Goal: Feedback & Contribution: Leave review/rating

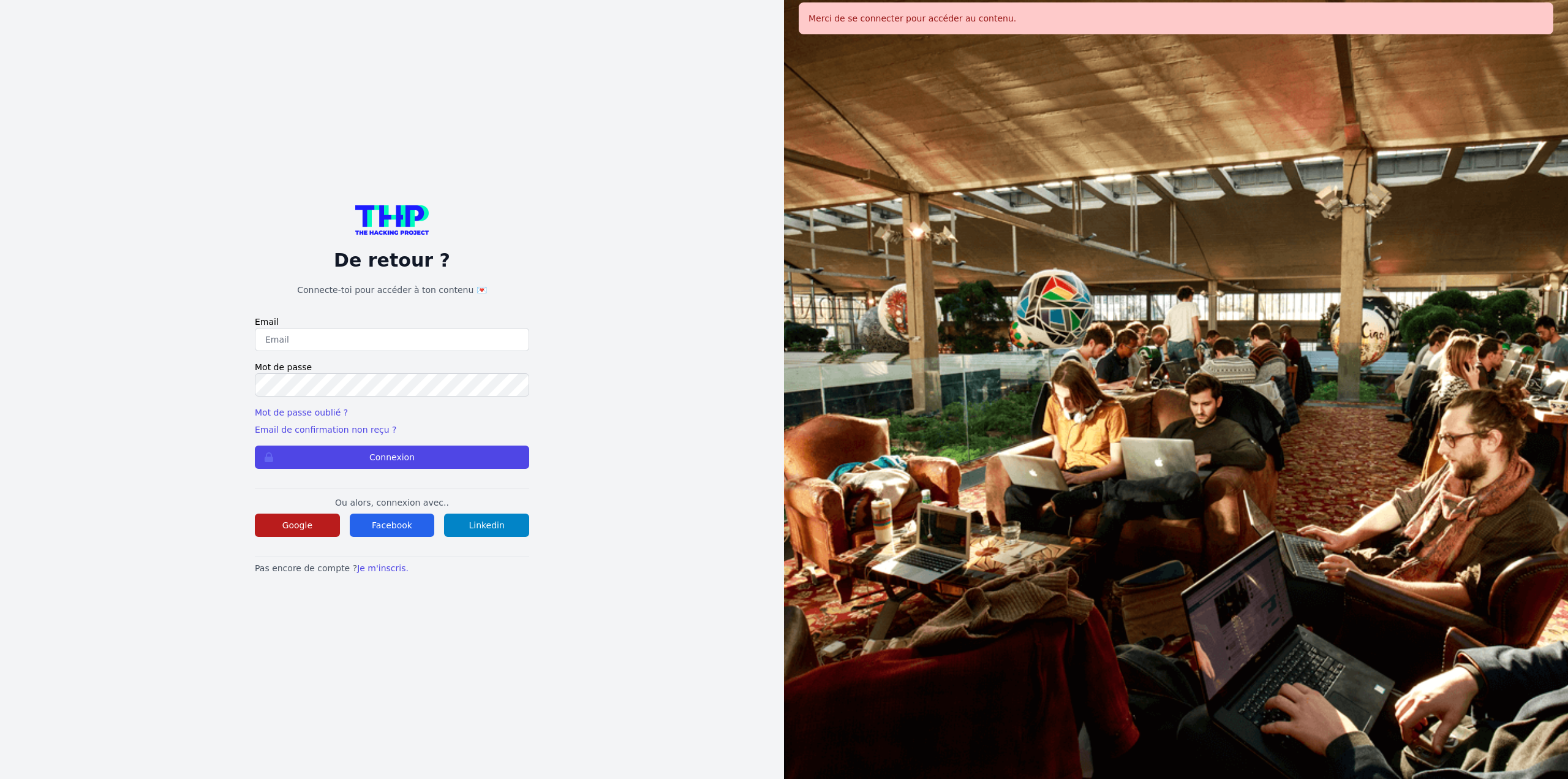
click at [262, 518] on button "Google" at bounding box center [297, 525] width 85 height 23
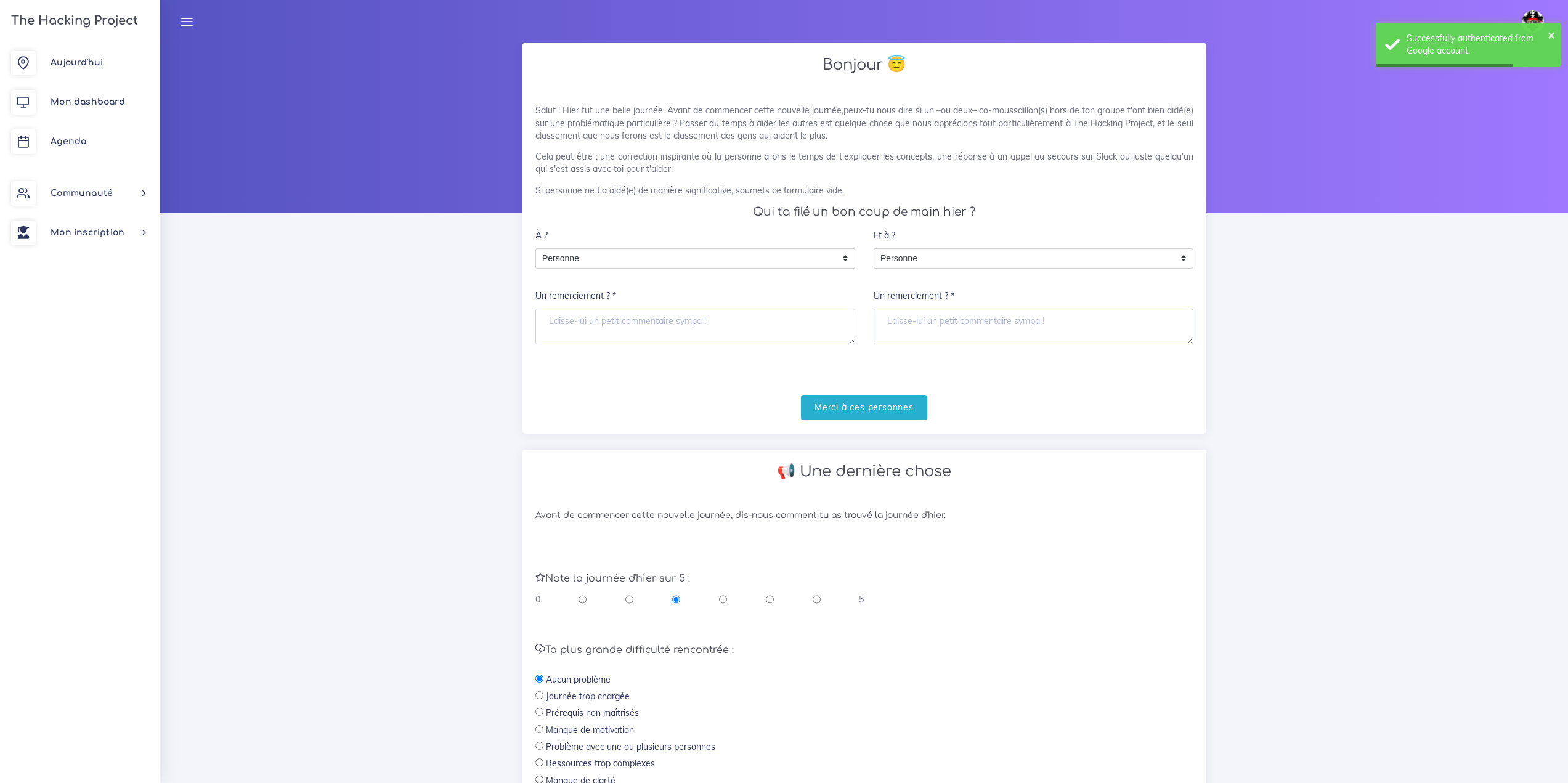
scroll to position [177, 0]
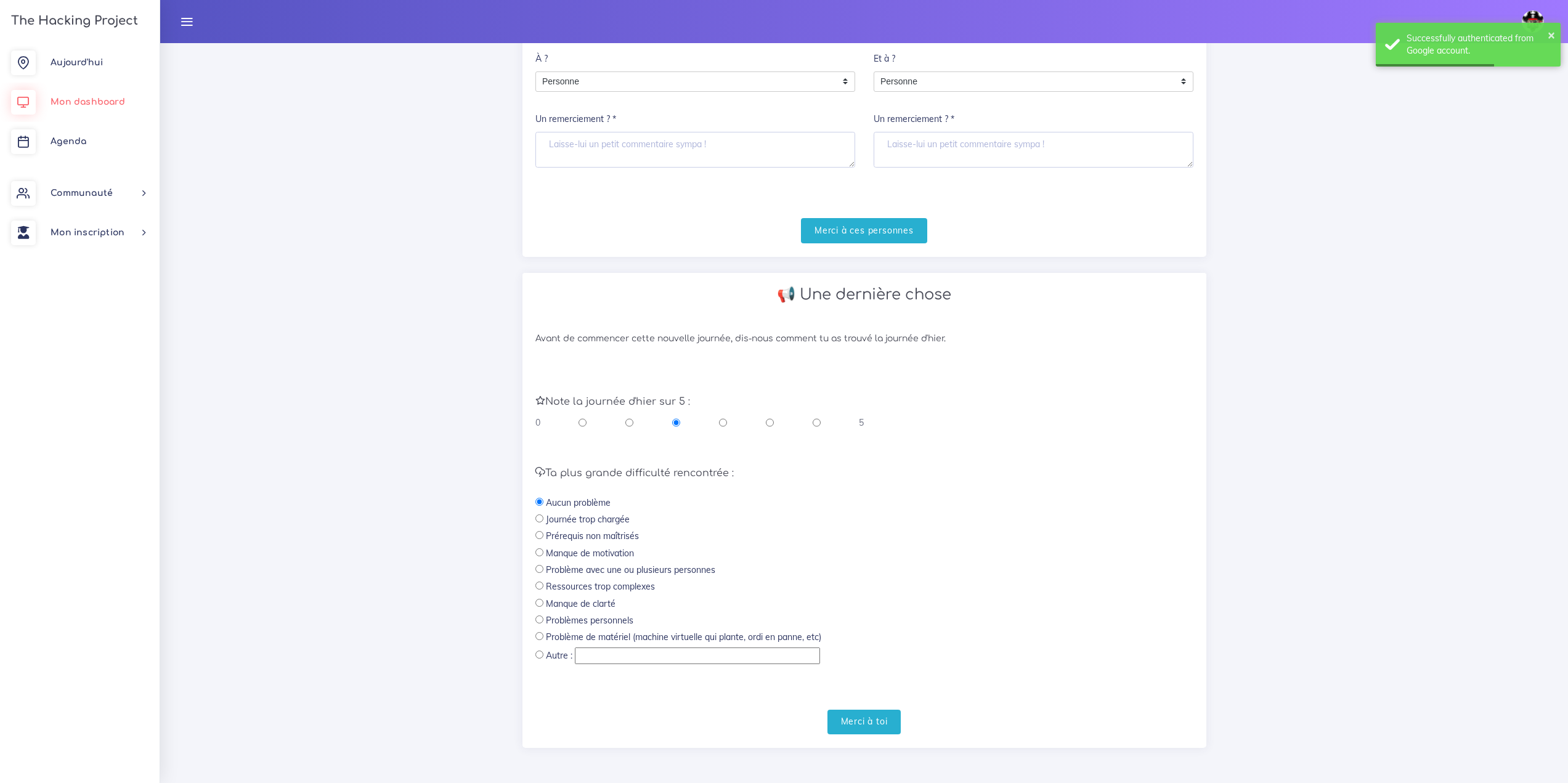
click at [60, 117] on link "Mon dashboard" at bounding box center [80, 102] width 160 height 40
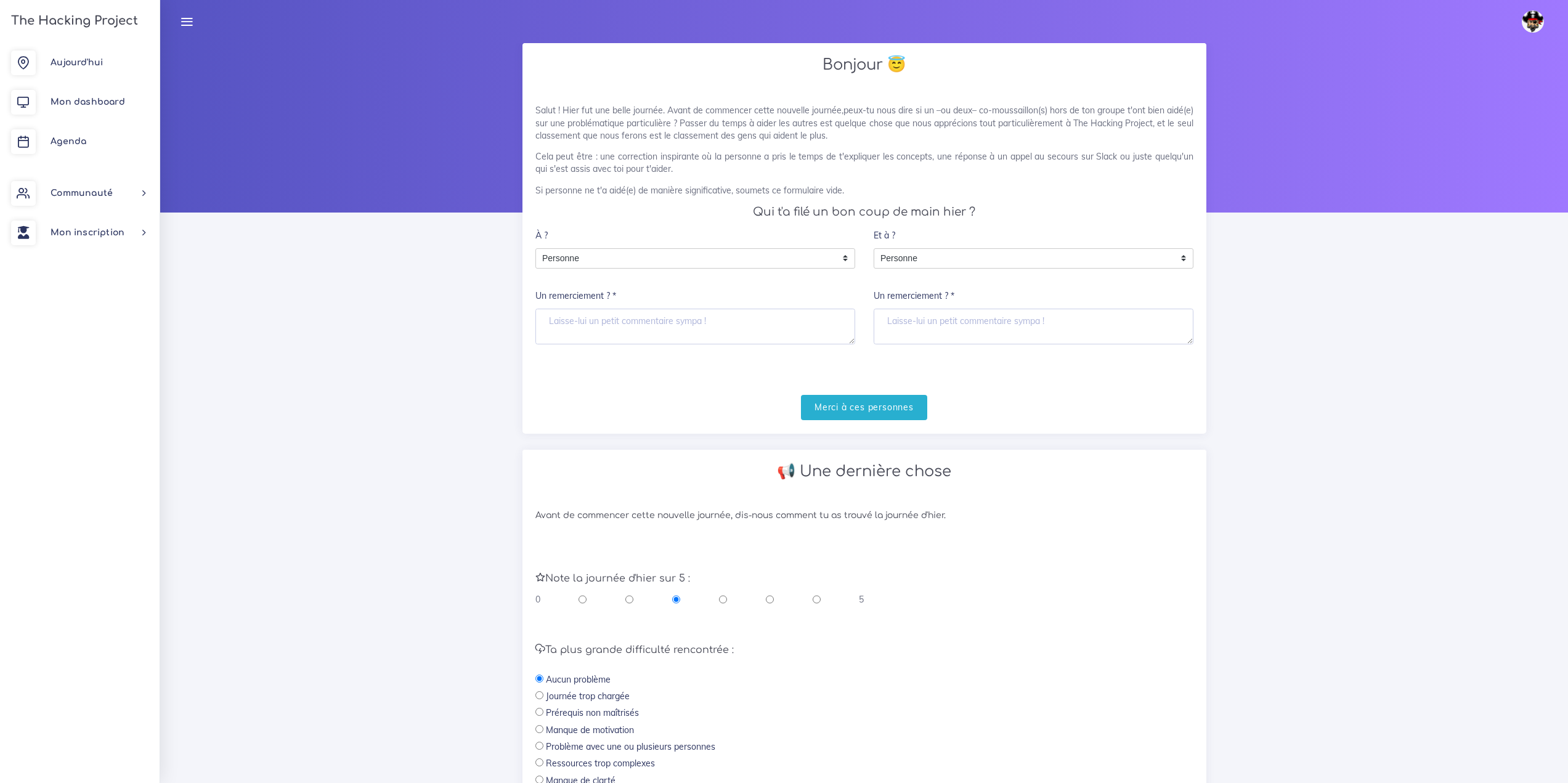
click at [822, 603] on div "0 5" at bounding box center [700, 599] width 329 height 12
click at [820, 601] on input "radio" at bounding box center [817, 599] width 8 height 12
radio input "true"
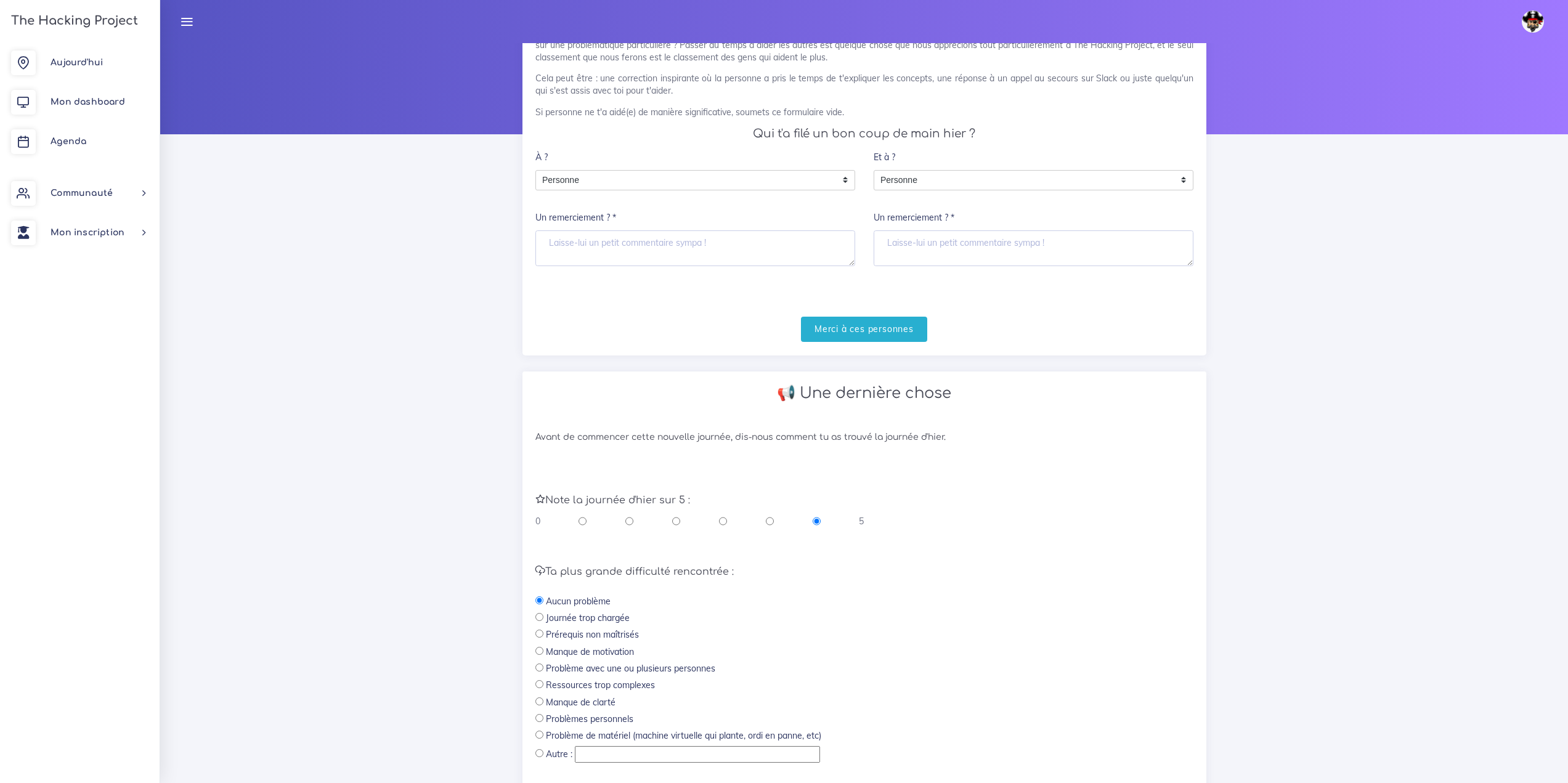
scroll to position [177, 0]
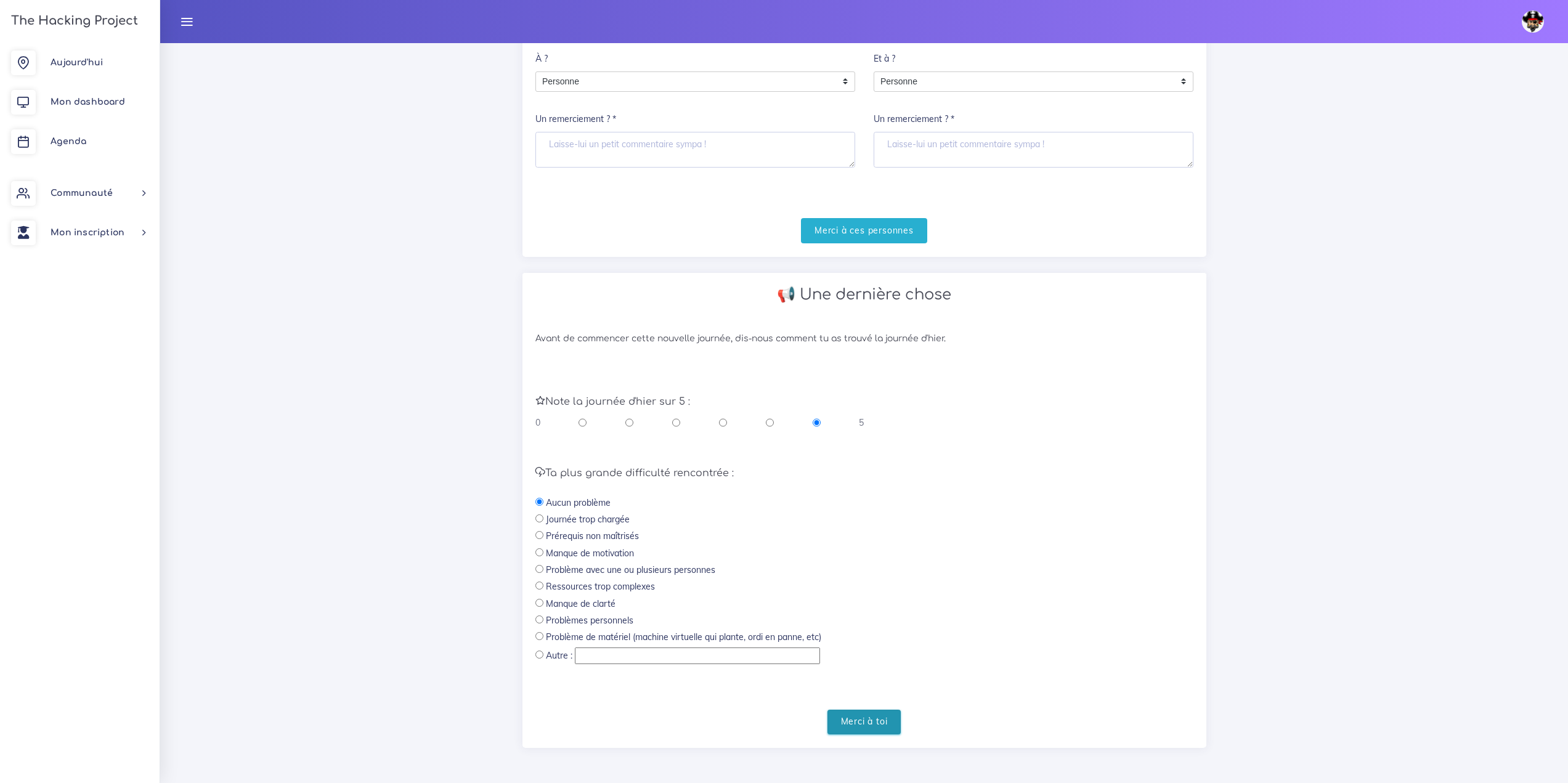
click at [847, 720] on input "Merci à toi" at bounding box center [864, 722] width 74 height 25
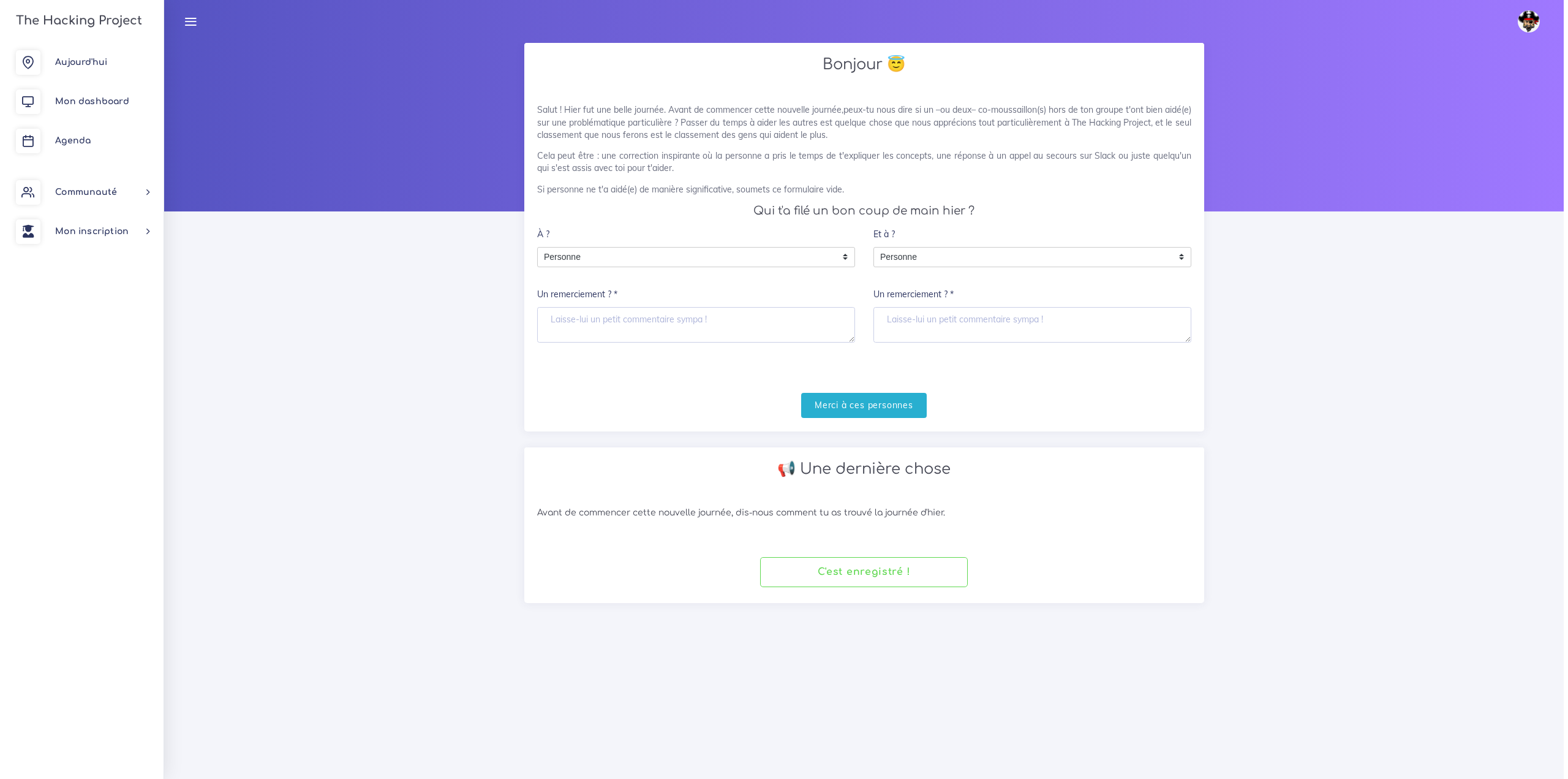
scroll to position [0, 0]
click at [78, 128] on link "Agenda" at bounding box center [79, 141] width 159 height 39
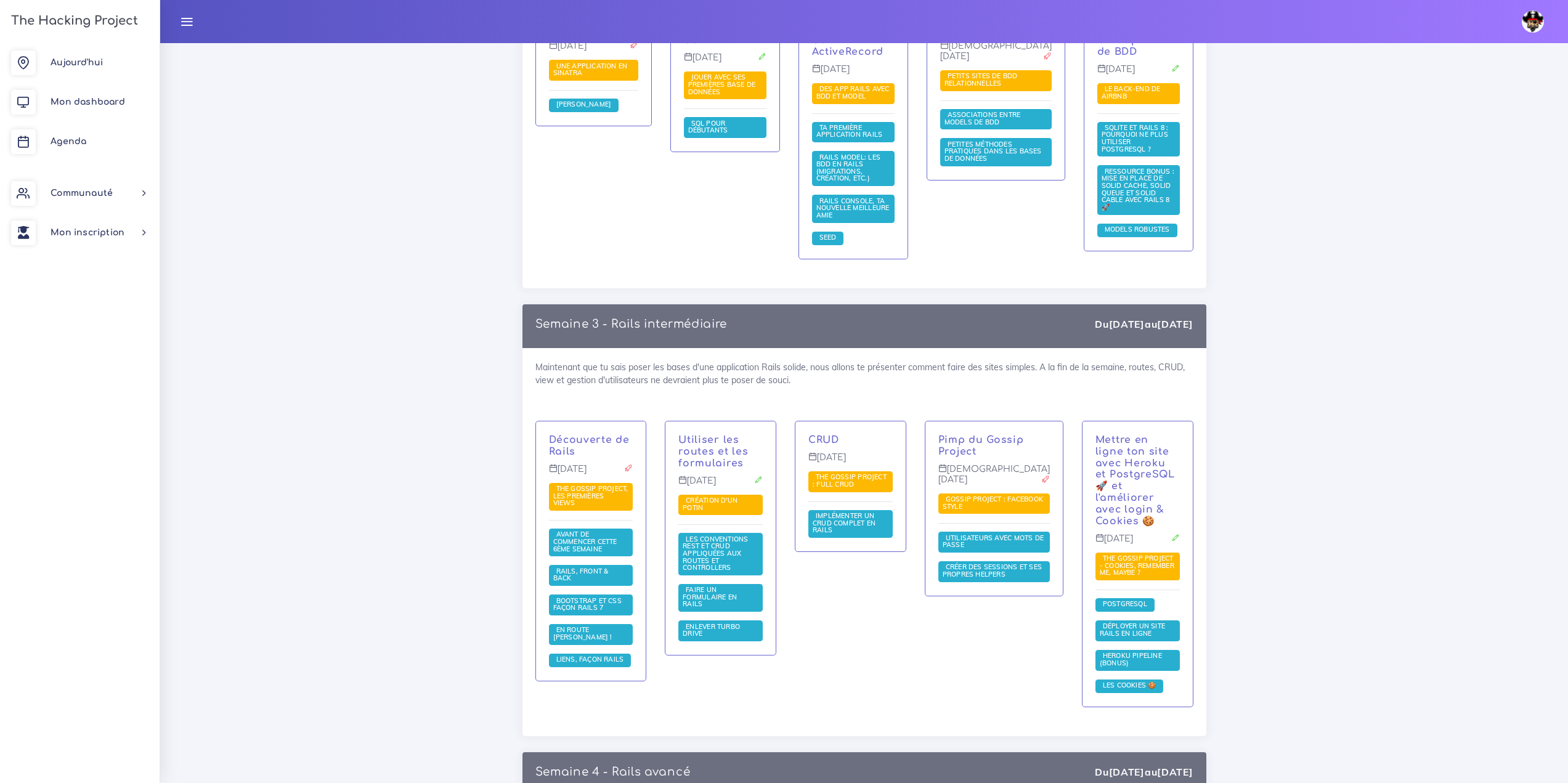
scroll to position [2217, 0]
